Goal: Information Seeking & Learning: Learn about a topic

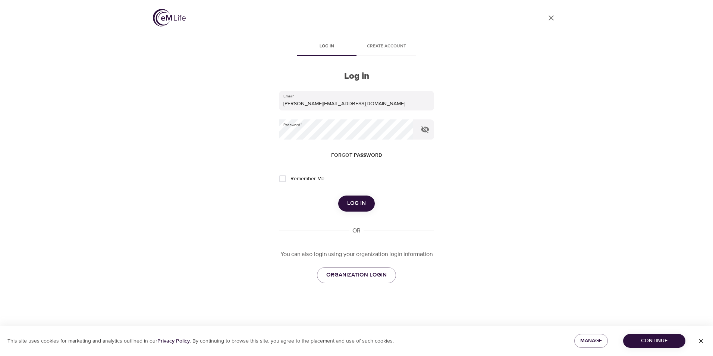
click at [362, 197] on button "Log in" at bounding box center [356, 203] width 37 height 16
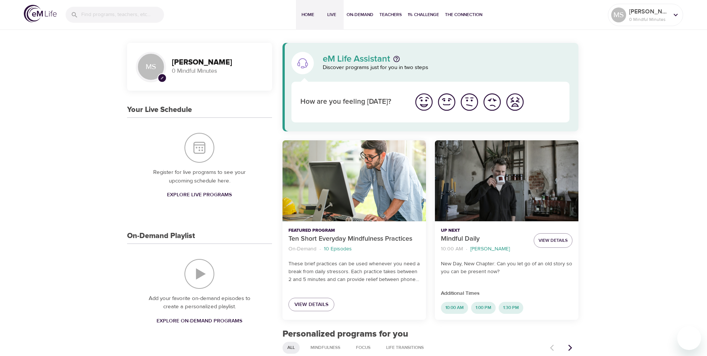
click at [330, 17] on span "Live" at bounding box center [332, 15] width 18 height 8
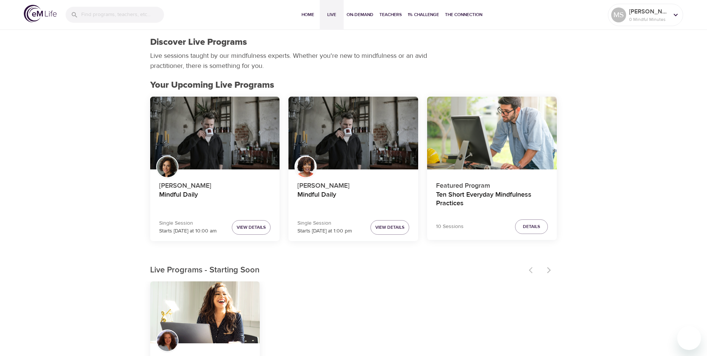
click at [550, 268] on div at bounding box center [540, 270] width 33 height 16
click at [404, 228] on span "View Details" at bounding box center [389, 227] width 29 height 8
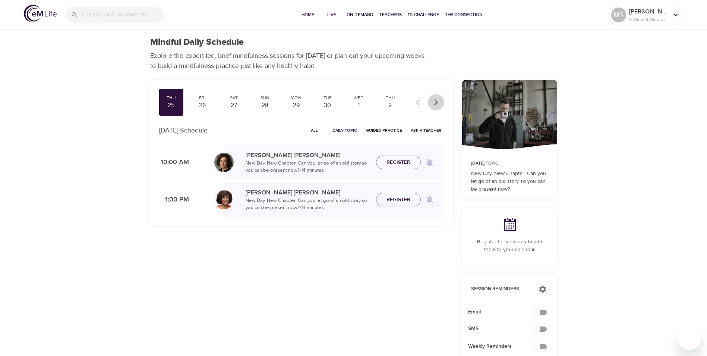
click at [438, 99] on icon "button" at bounding box center [435, 101] width 7 height 7
click at [418, 103] on icon "button" at bounding box center [419, 101] width 7 height 7
click at [369, 100] on div "Wed 1" at bounding box center [359, 102] width 25 height 27
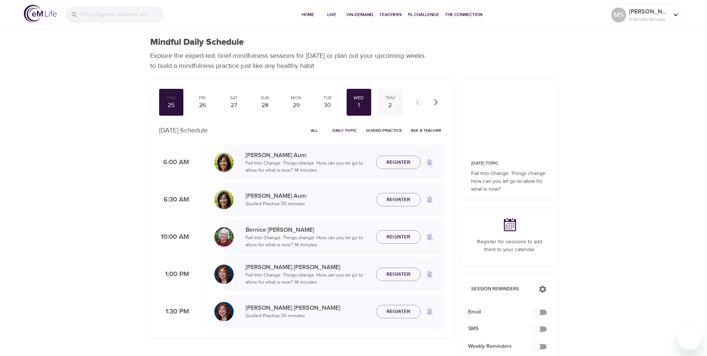
click at [396, 103] on div "2" at bounding box center [390, 105] width 19 height 9
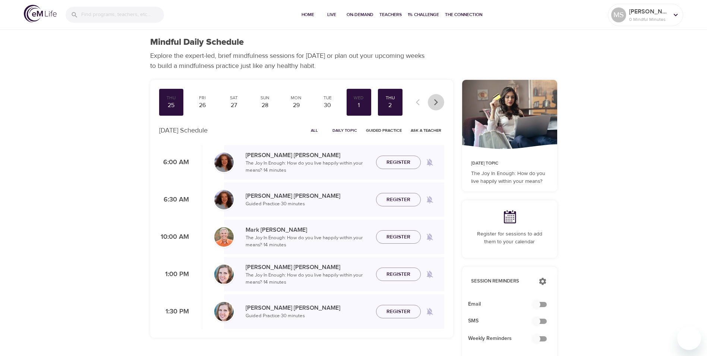
click at [439, 104] on icon "button" at bounding box center [435, 101] width 7 height 7
click at [210, 110] on div "Fri 3" at bounding box center [202, 102] width 25 height 27
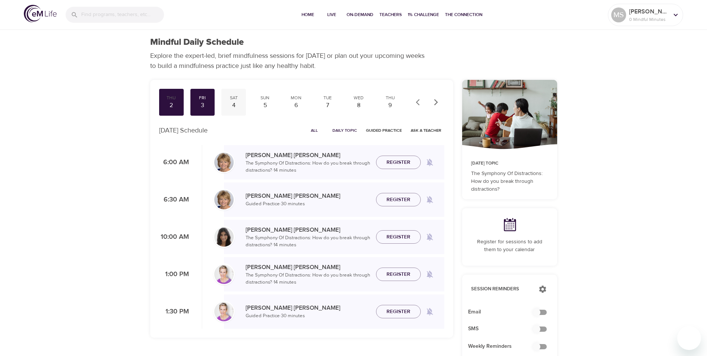
click at [230, 102] on div "4" at bounding box center [233, 105] width 19 height 9
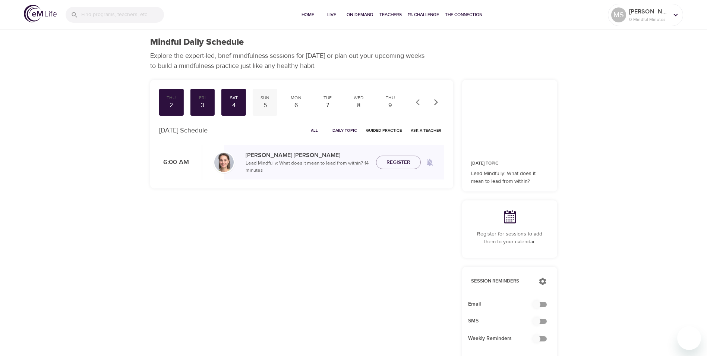
click at [277, 102] on div "Sun 5" at bounding box center [265, 102] width 25 height 27
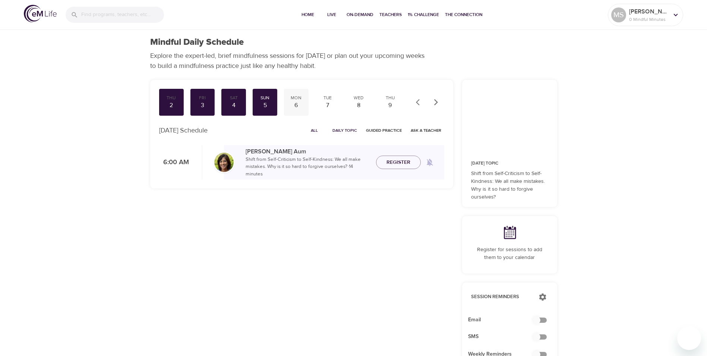
click at [297, 103] on div "6" at bounding box center [296, 105] width 19 height 9
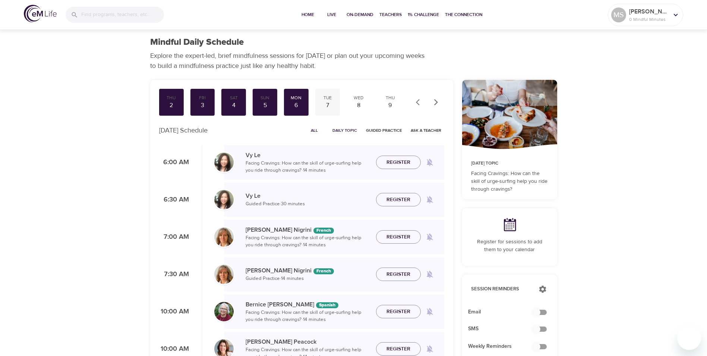
click at [332, 99] on div "Tue" at bounding box center [327, 98] width 19 height 6
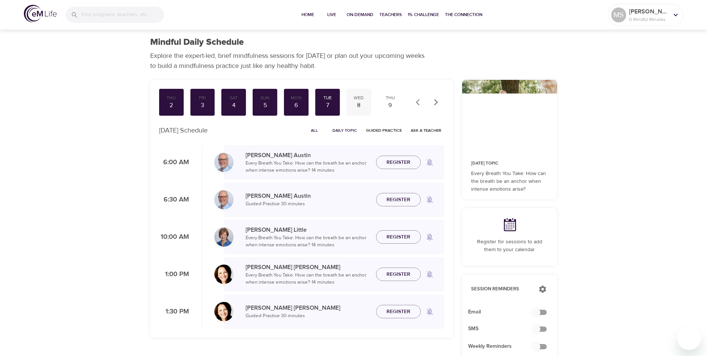
click at [365, 101] on div "8" at bounding box center [359, 105] width 19 height 9
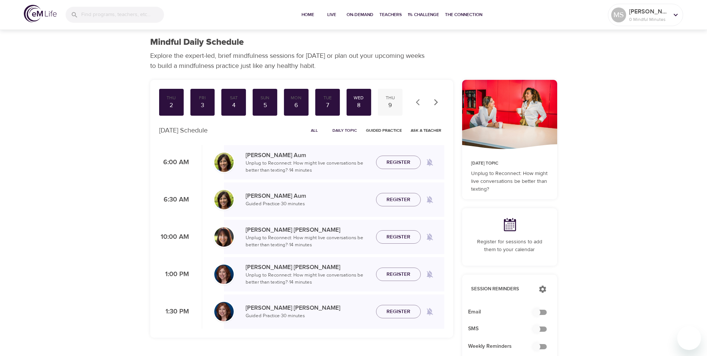
click at [390, 101] on div "9" at bounding box center [390, 105] width 19 height 9
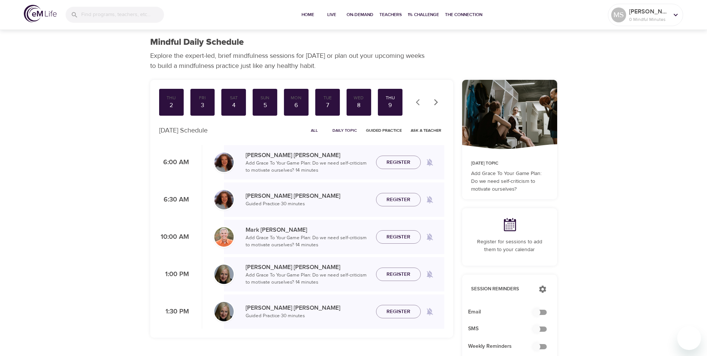
click at [435, 100] on icon "button" at bounding box center [436, 102] width 4 height 6
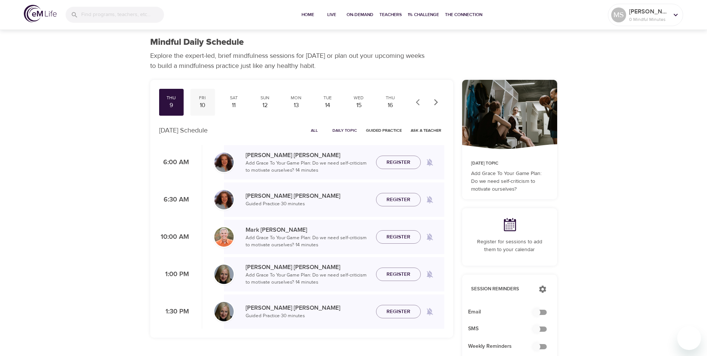
click at [205, 109] on div "10" at bounding box center [202, 105] width 19 height 9
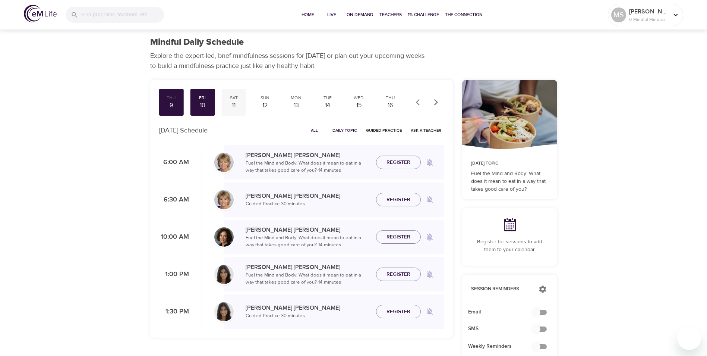
click at [234, 103] on div "11" at bounding box center [233, 105] width 19 height 9
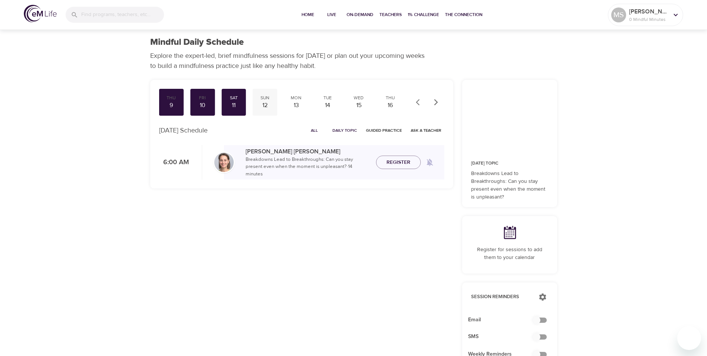
click at [271, 101] on div "12" at bounding box center [265, 105] width 19 height 9
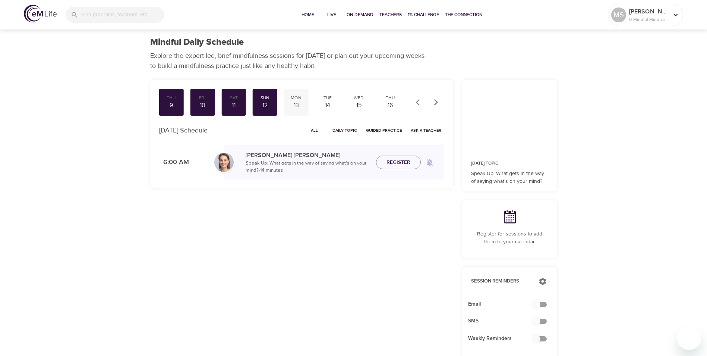
click at [295, 101] on div "13" at bounding box center [296, 105] width 19 height 9
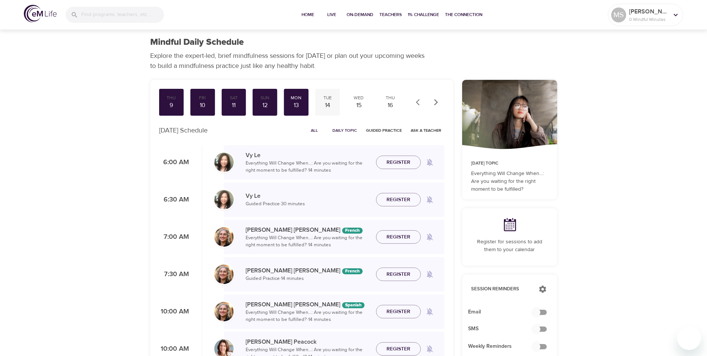
click at [327, 104] on div "14" at bounding box center [327, 105] width 19 height 9
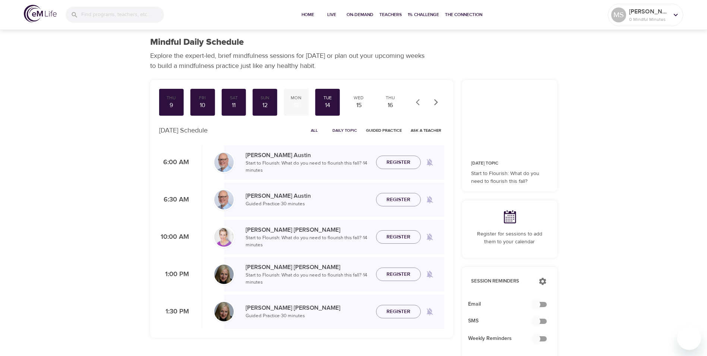
click at [301, 109] on div "13" at bounding box center [296, 105] width 19 height 9
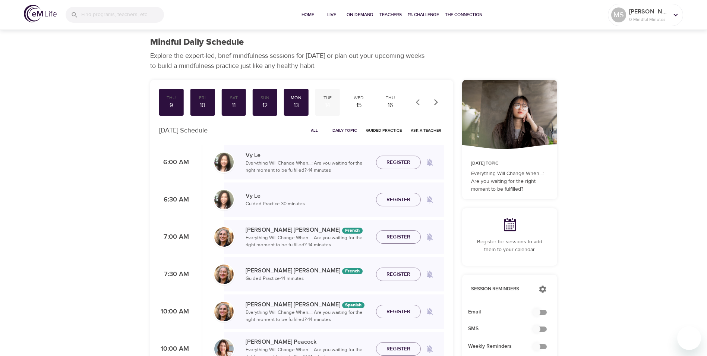
click at [328, 107] on div "14" at bounding box center [327, 105] width 19 height 9
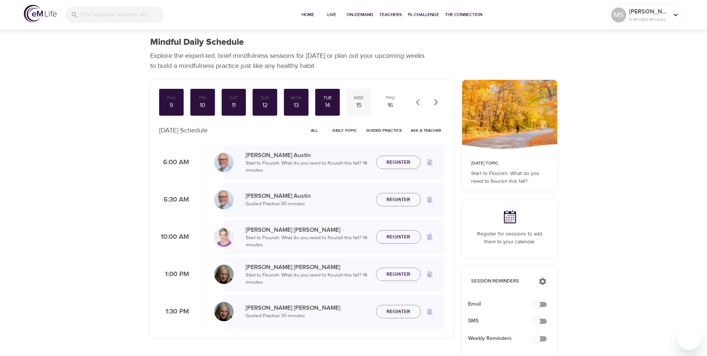
click at [354, 104] on div "15" at bounding box center [359, 105] width 19 height 9
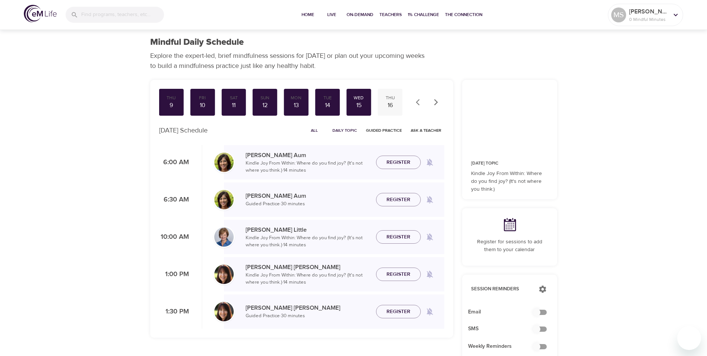
click at [382, 102] on div "16" at bounding box center [390, 105] width 19 height 9
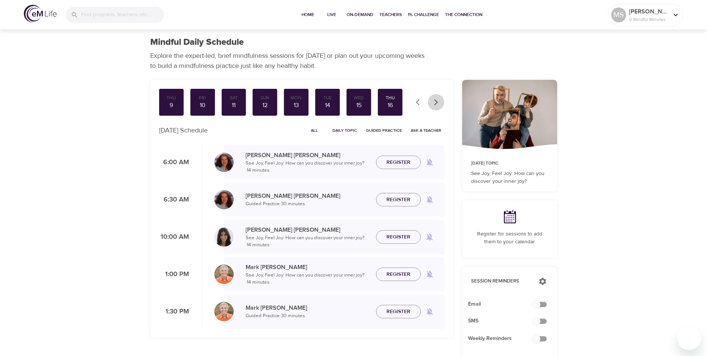
click at [429, 99] on button "button" at bounding box center [436, 102] width 16 height 16
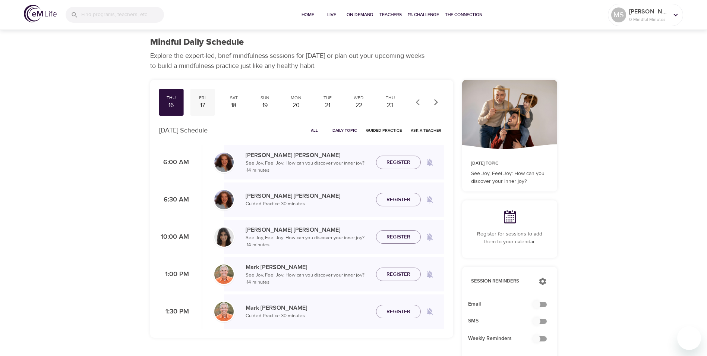
click at [212, 109] on div "Fri 17" at bounding box center [202, 102] width 25 height 27
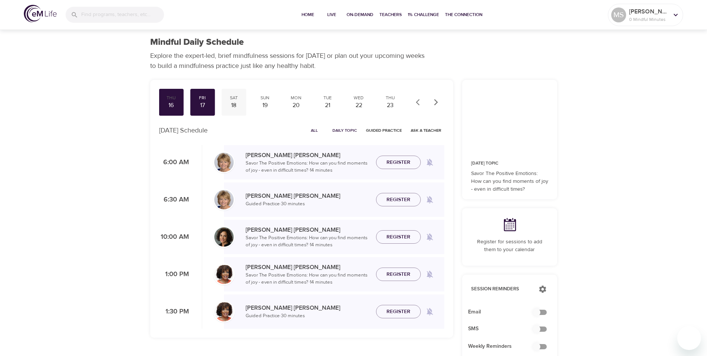
click at [231, 103] on div "18" at bounding box center [233, 105] width 19 height 9
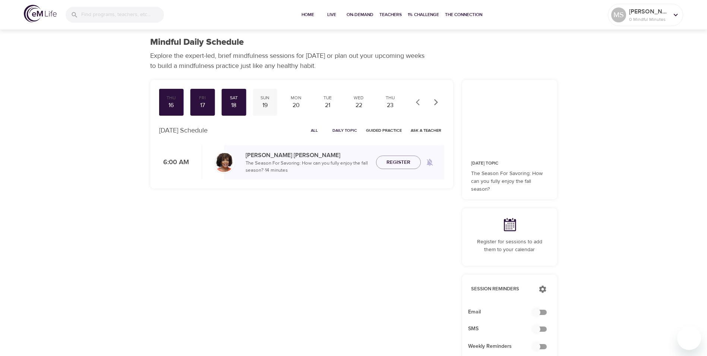
click at [271, 101] on div "19" at bounding box center [265, 105] width 19 height 9
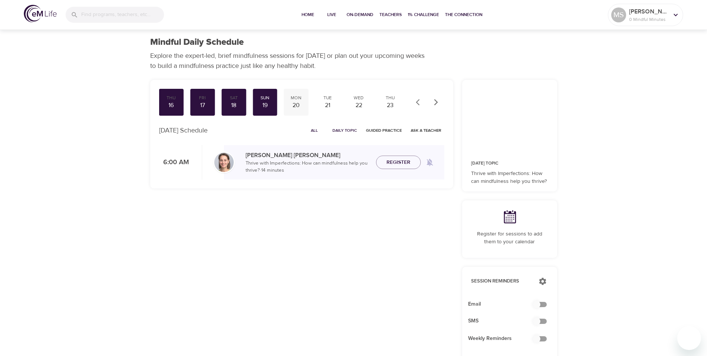
click at [290, 101] on div "20" at bounding box center [296, 105] width 19 height 9
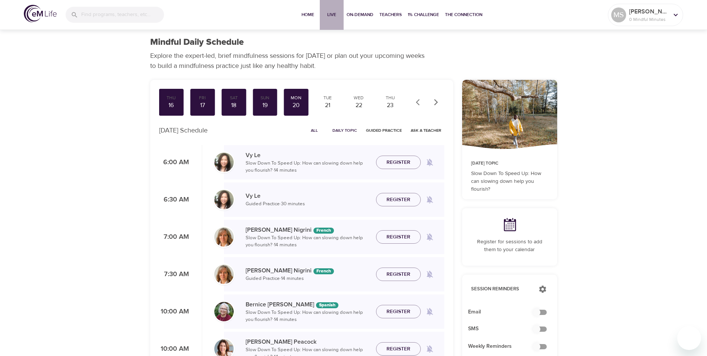
click at [334, 17] on span "Live" at bounding box center [332, 15] width 18 height 8
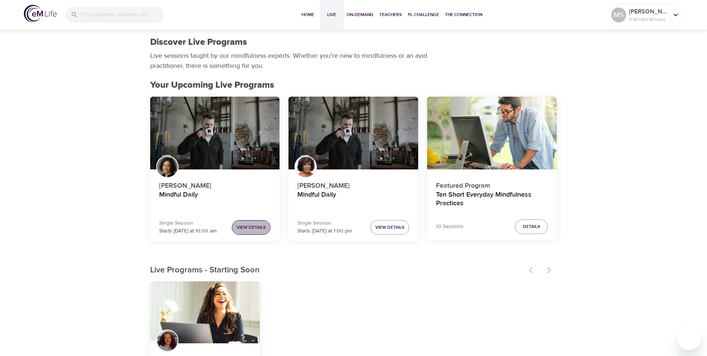
click at [250, 232] on button "View Details" at bounding box center [251, 227] width 39 height 15
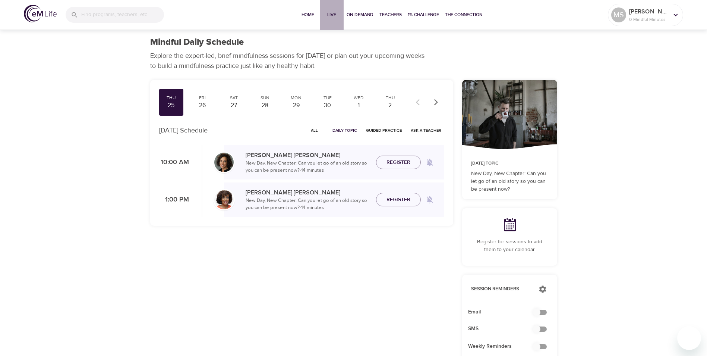
click at [337, 15] on span "Live" at bounding box center [332, 15] width 18 height 8
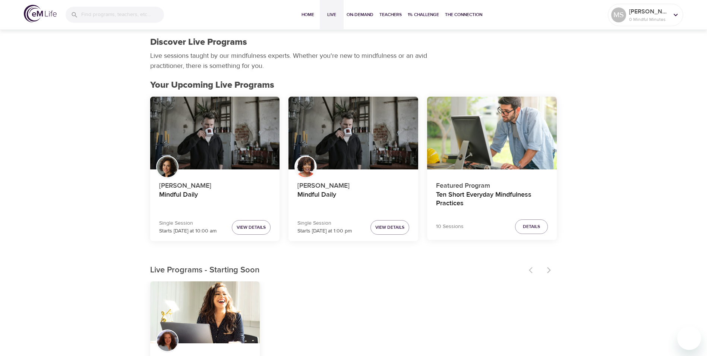
click at [549, 273] on div at bounding box center [540, 270] width 33 height 16
drag, startPoint x: 547, startPoint y: 271, endPoint x: 528, endPoint y: 277, distance: 20.2
click at [542, 273] on div at bounding box center [540, 270] width 33 height 16
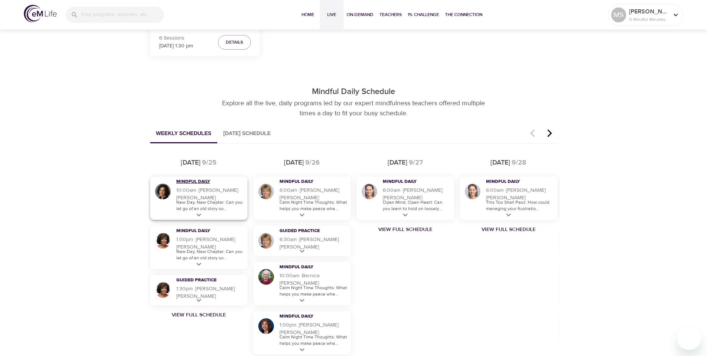
scroll to position [373, 0]
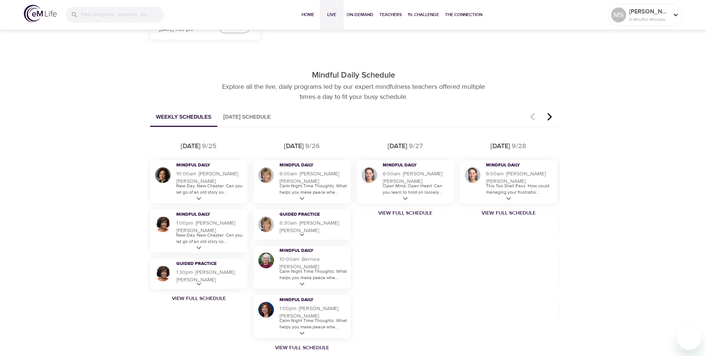
click at [548, 116] on icon "button" at bounding box center [549, 116] width 11 height 9
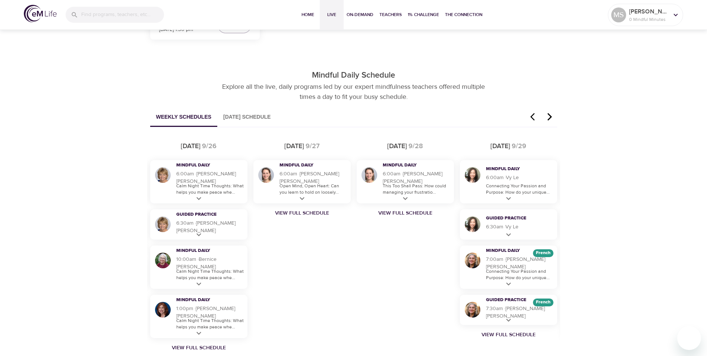
click at [551, 115] on icon "button" at bounding box center [549, 116] width 11 height 9
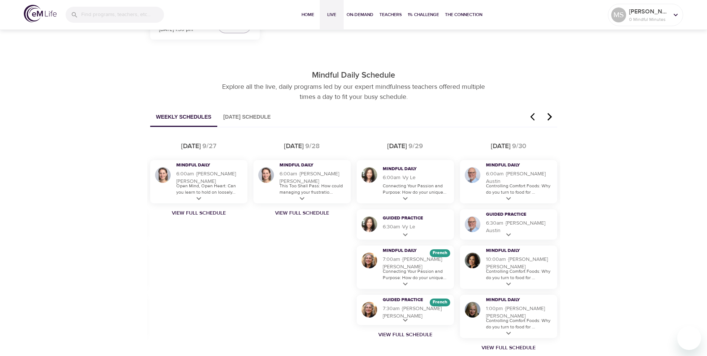
click at [551, 115] on icon "button" at bounding box center [549, 116] width 11 height 9
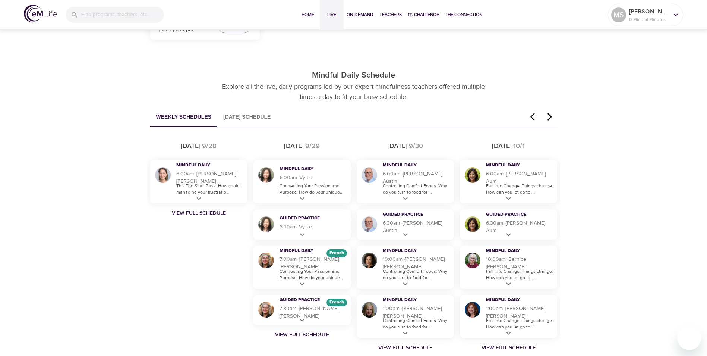
click at [551, 115] on icon "button" at bounding box center [549, 116] width 11 height 9
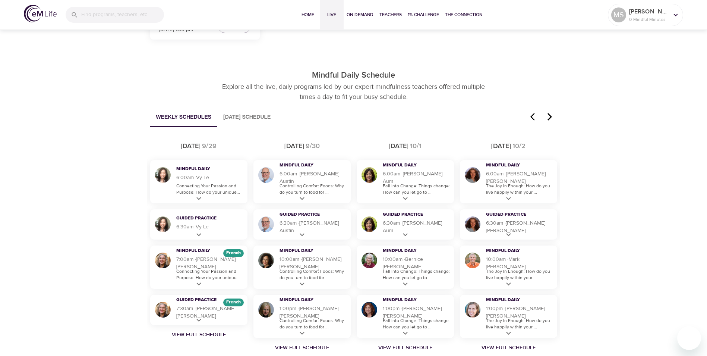
click at [551, 115] on icon "button" at bounding box center [549, 116] width 11 height 9
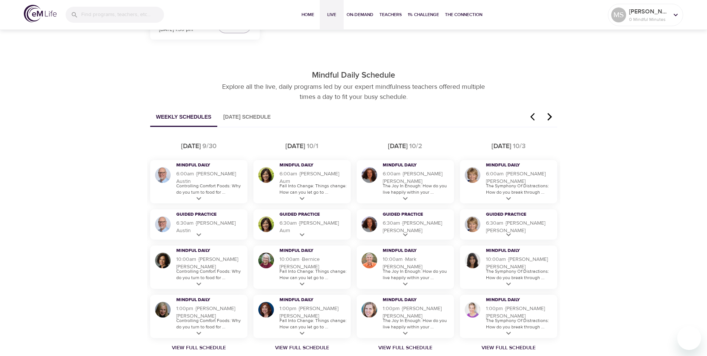
click at [551, 115] on icon "button" at bounding box center [549, 116] width 11 height 9
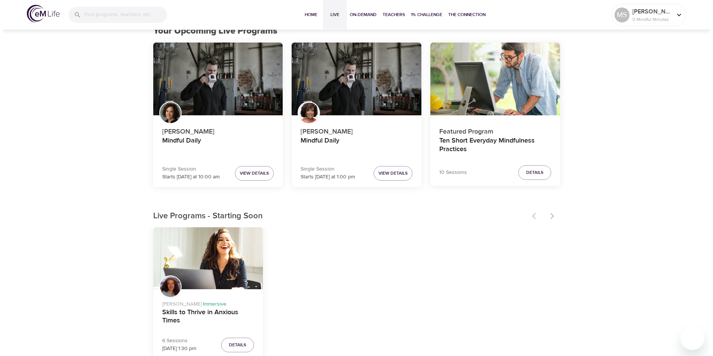
scroll to position [0, 0]
